Goal: Information Seeking & Learning: Learn about a topic

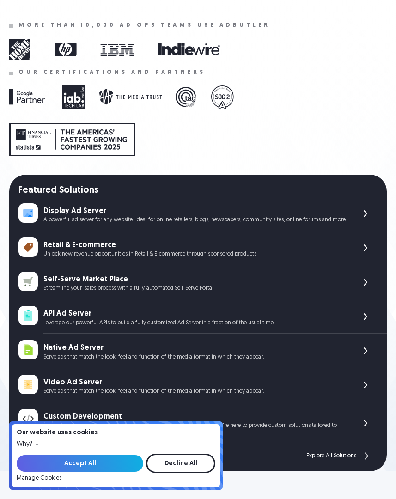
scroll to position [185, 0]
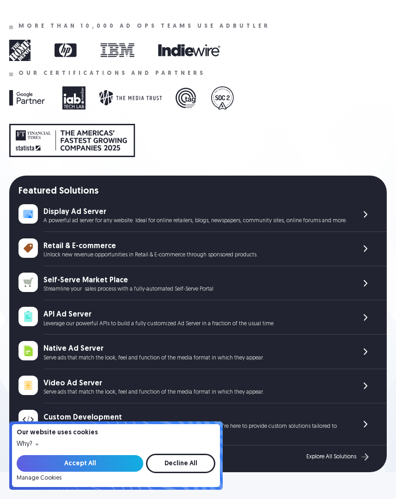
click at [116, 247] on div "Retail & E-commerce" at bounding box center [195, 246] width 304 height 10
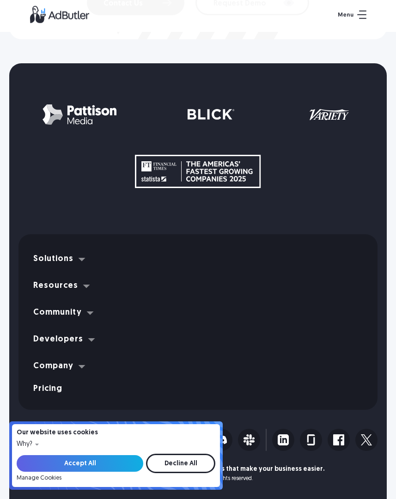
scroll to position [3781, 0]
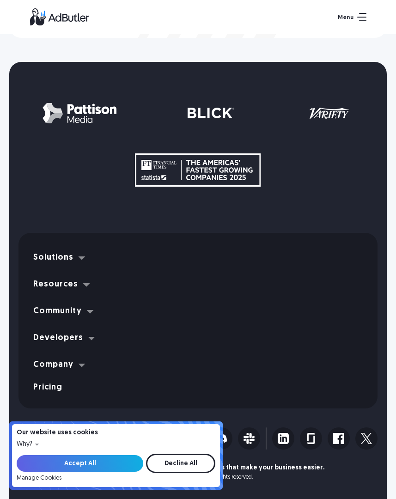
click at [73, 261] on img at bounding box center [81, 257] width 17 height 17
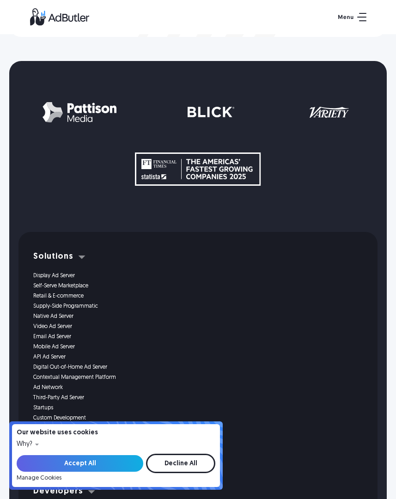
click at [59, 295] on link "Retail & E-commerce" at bounding box center [192, 296] width 318 height 6
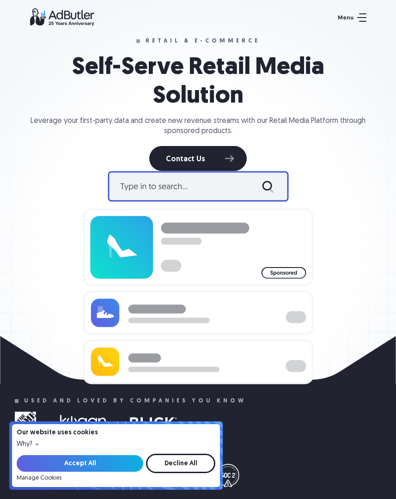
click at [127, 192] on img at bounding box center [198, 277] width 231 height 213
click at [345, 13] on img at bounding box center [352, 17] width 29 height 8
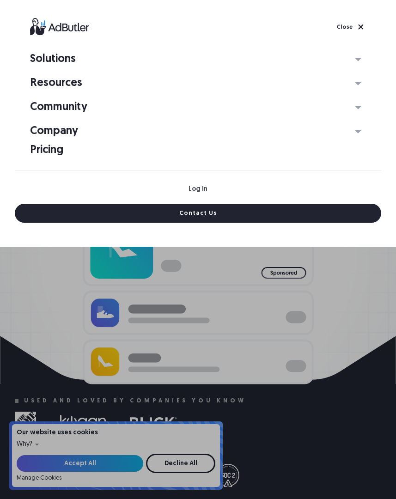
click at [354, 133] on img at bounding box center [358, 131] width 17 height 17
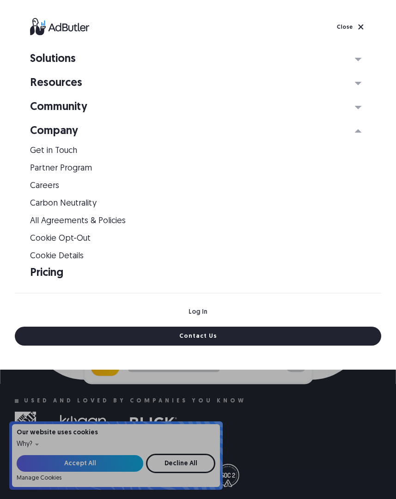
click at [355, 105] on img at bounding box center [358, 107] width 17 height 17
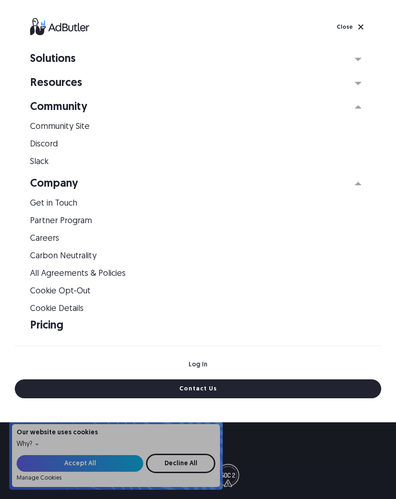
click at [359, 83] on img at bounding box center [358, 83] width 17 height 17
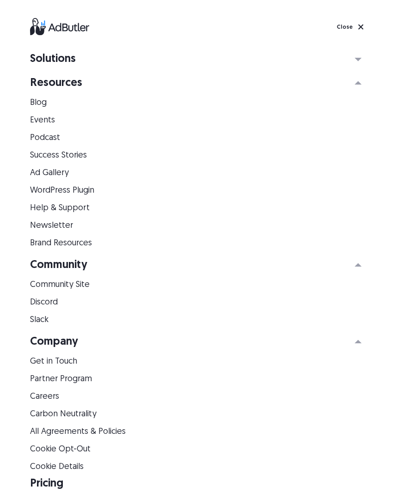
click at [356, 55] on img at bounding box center [358, 59] width 17 height 17
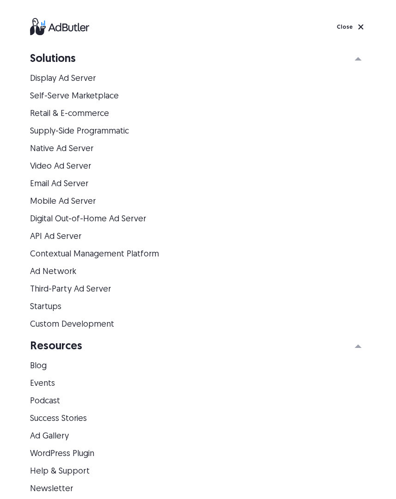
scroll to position [3781, 0]
click at [359, 29] on img at bounding box center [352, 26] width 30 height 11
